Goal: Information Seeking & Learning: Find specific fact

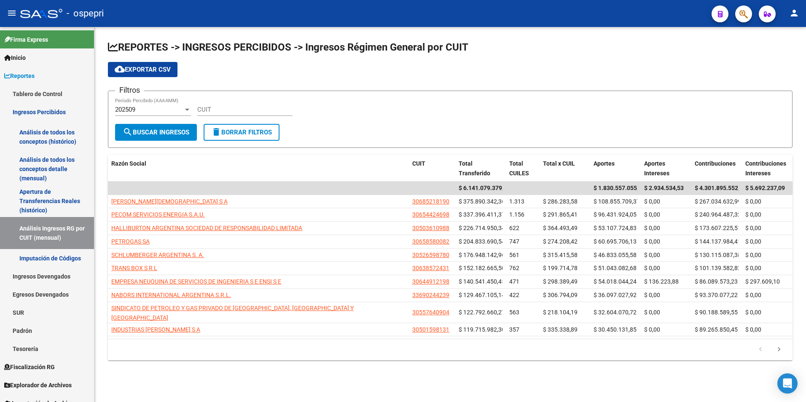
click at [227, 113] on input "CUIT" at bounding box center [244, 110] width 95 height 8
paste input "33-71703822-9"
click at [179, 134] on span "search Buscar Ingresos" at bounding box center [156, 133] width 67 height 8
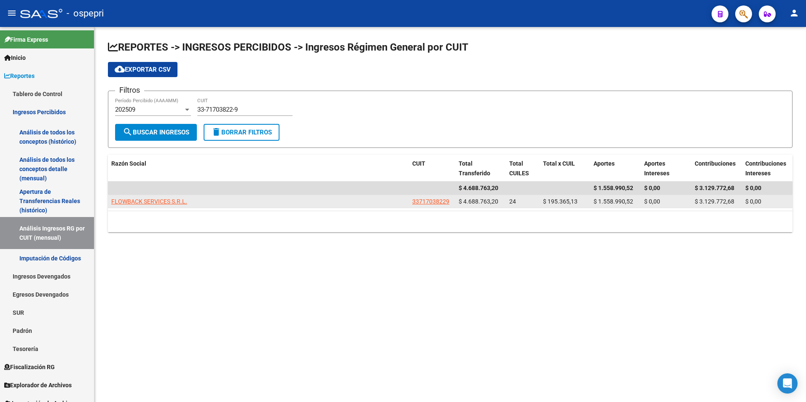
click at [179, 196] on datatable-body-cell "FLOWBACK SERVICES S.R.L." at bounding box center [258, 201] width 301 height 13
click at [179, 197] on app-link-go-to "FLOWBACK SERVICES S.R.L." at bounding box center [149, 202] width 76 height 10
click at [179, 199] on span "FLOWBACK SERVICES S.R.L." at bounding box center [149, 201] width 76 height 7
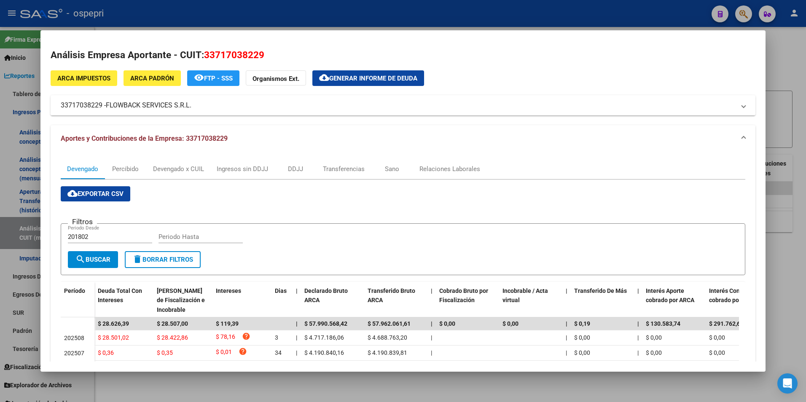
scroll to position [42, 0]
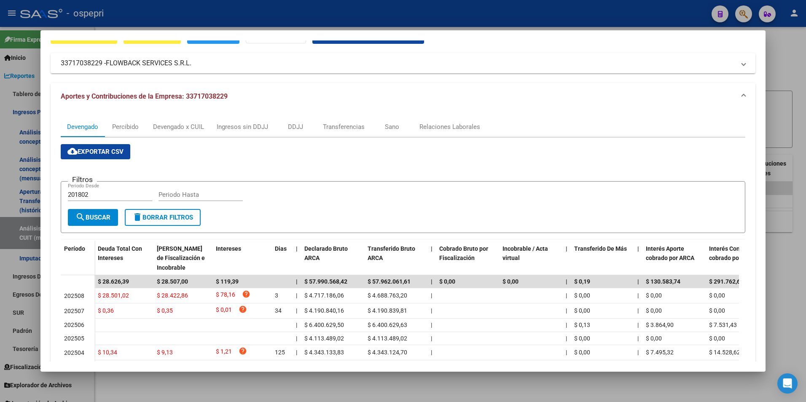
click at [782, 98] on div at bounding box center [403, 201] width 806 height 402
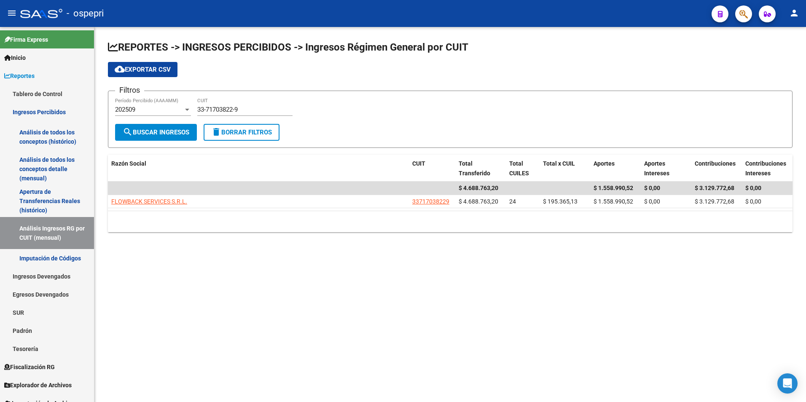
click at [210, 111] on input "33-71703822-9" at bounding box center [244, 110] width 95 height 8
paste input "0-71656130-1"
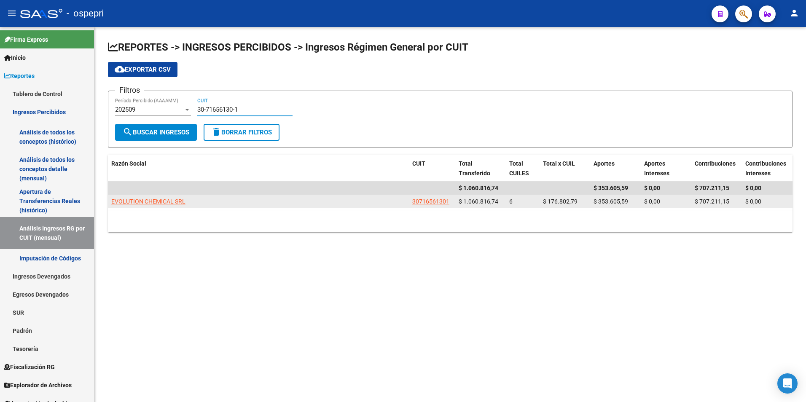
type input "30-71656130-1"
click at [178, 206] on app-link-go-to "EVOLUTION CHEMICAL SRL" at bounding box center [148, 202] width 74 height 10
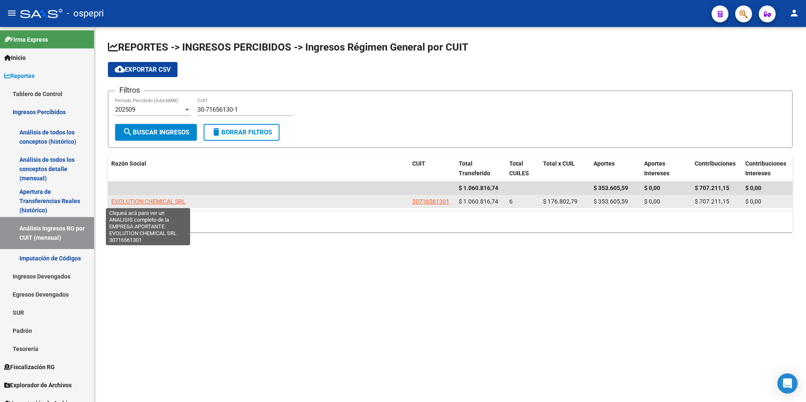
click at [177, 204] on span "EVOLUTION CHEMICAL SRL" at bounding box center [148, 201] width 74 height 7
type textarea "30716561301"
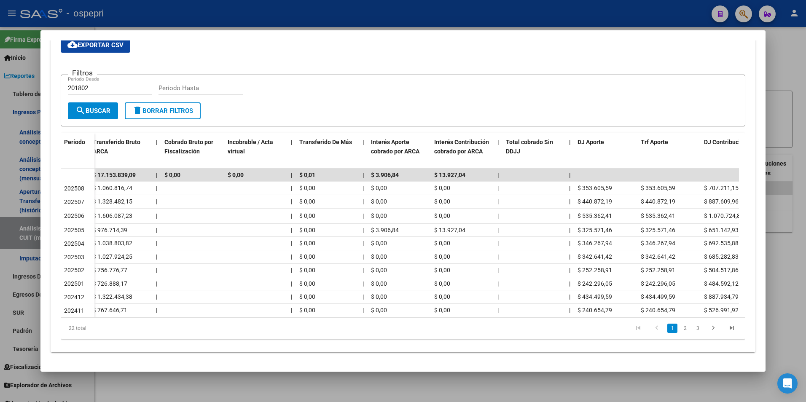
scroll to position [0, 363]
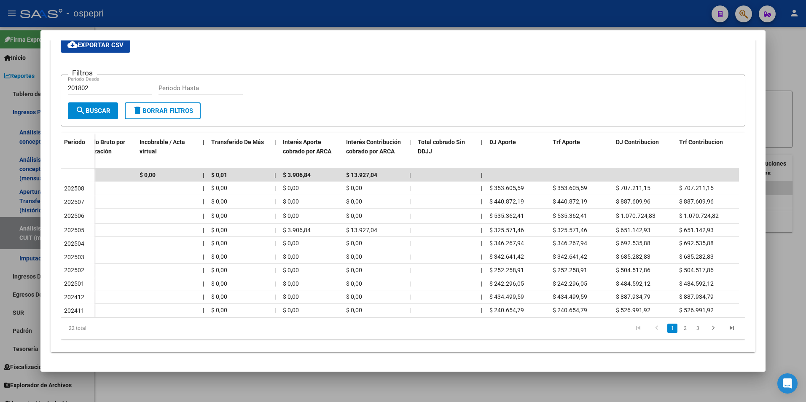
click at [778, 113] on div at bounding box center [403, 201] width 806 height 402
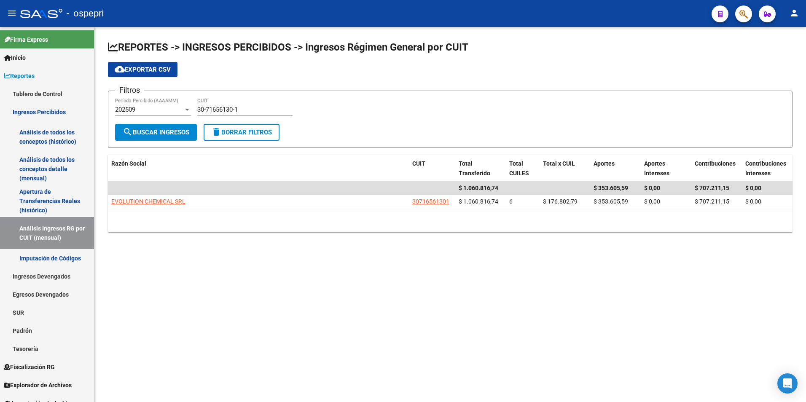
click at [206, 105] on div "30-71656130-1 CUIT" at bounding box center [244, 107] width 95 height 18
click at [210, 108] on input "30-71656130-1" at bounding box center [244, 110] width 95 height 8
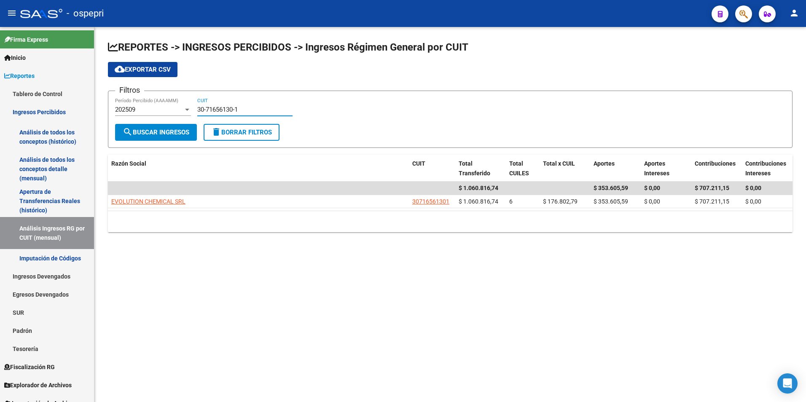
click at [210, 108] on input "30-71656130-1" at bounding box center [244, 110] width 95 height 8
paste input "0826152-8"
type input "30-70826152-8"
click at [188, 132] on span "search Buscar Ingresos" at bounding box center [156, 133] width 67 height 8
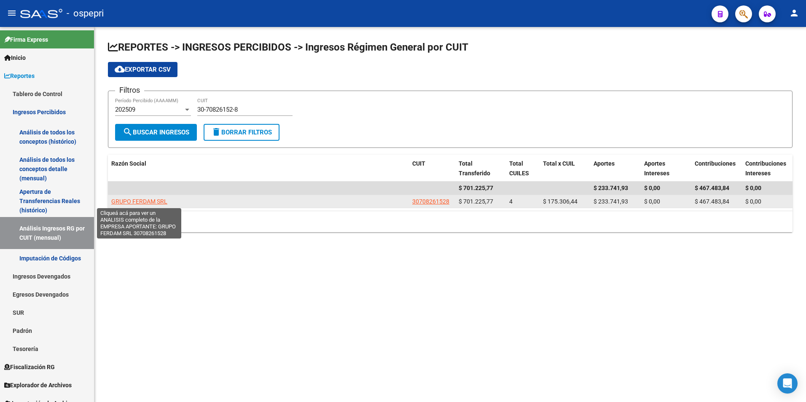
click at [154, 204] on span "GRUPO FERDAM SRL" at bounding box center [139, 201] width 56 height 7
type textarea "30708261528"
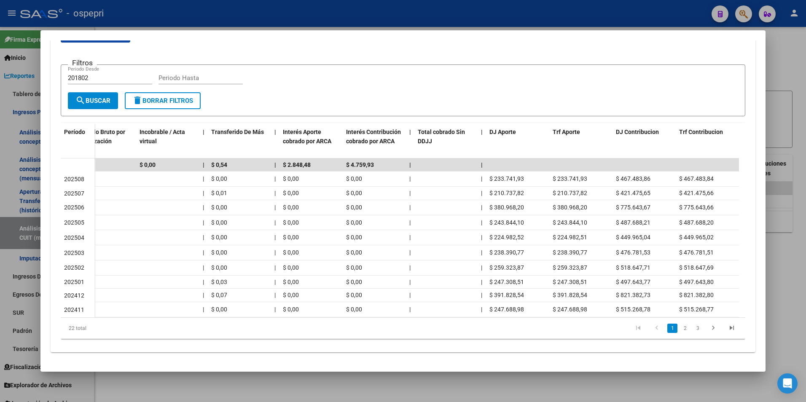
click at [805, 226] on div at bounding box center [403, 201] width 806 height 402
